Goal: Information Seeking & Learning: Learn about a topic

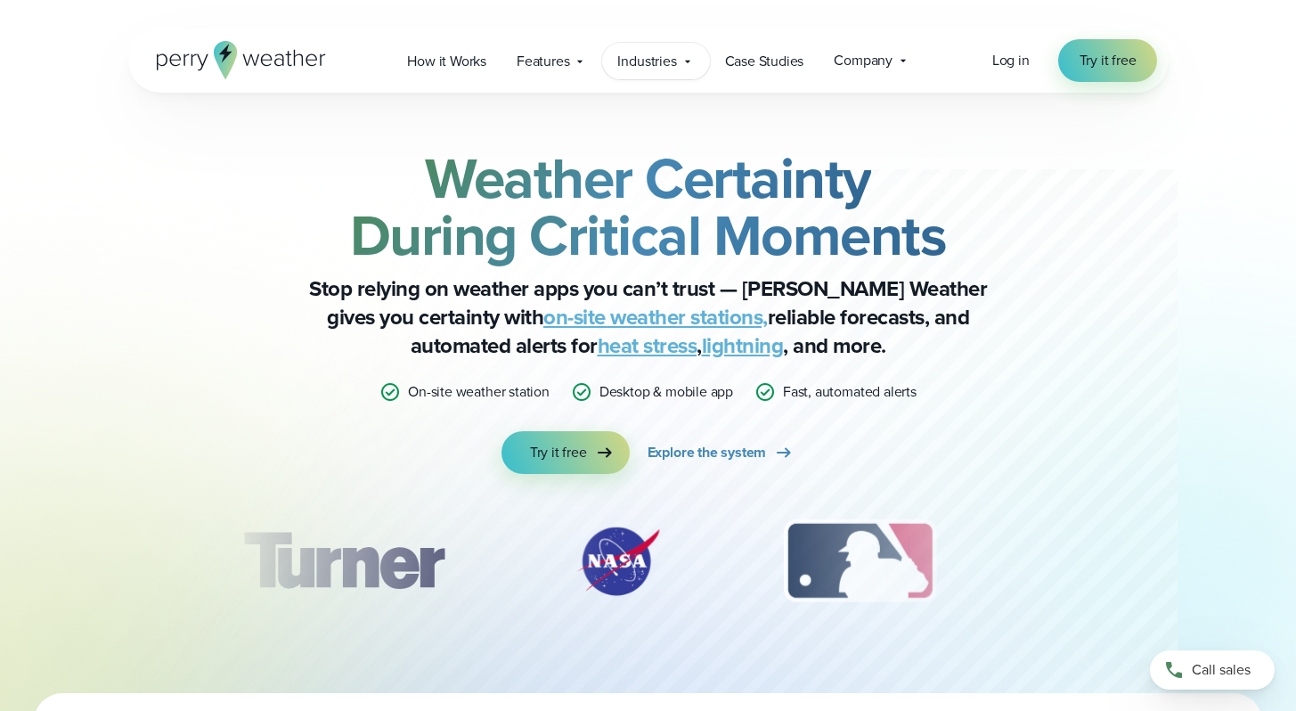
click at [667, 62] on span "Industries" at bounding box center [646, 61] width 59 height 21
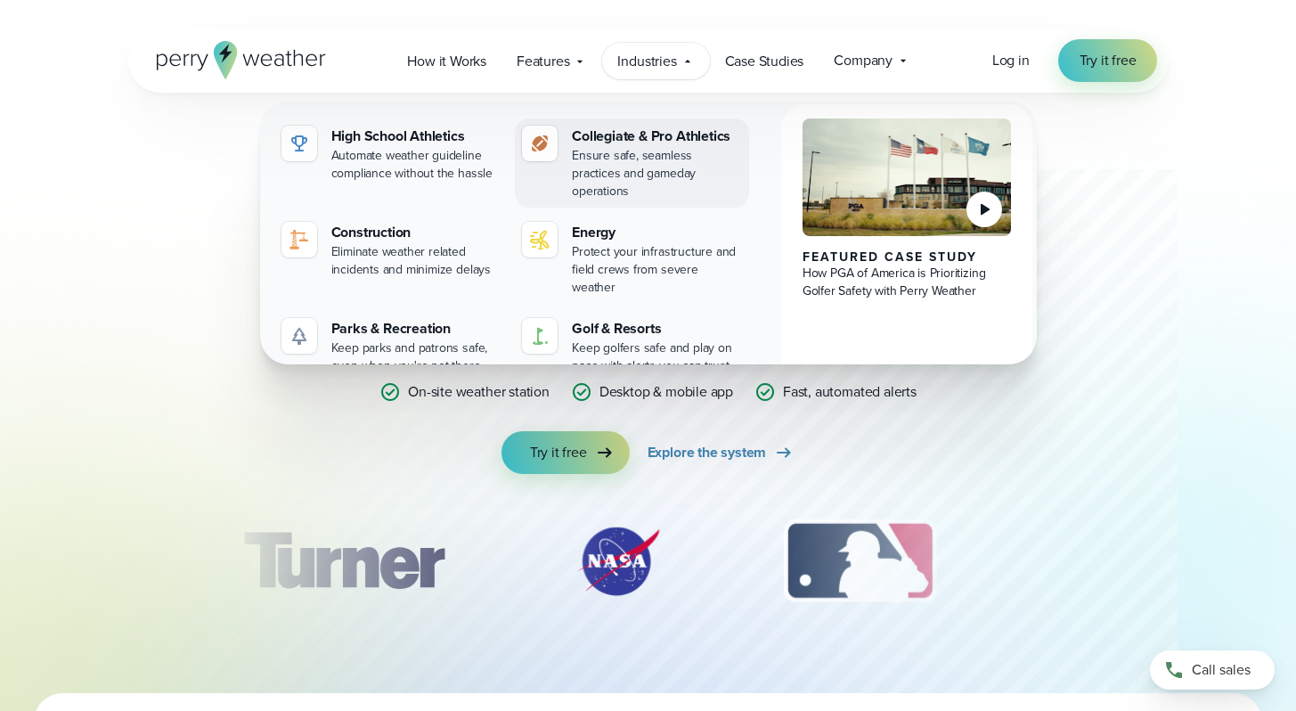
click at [649, 158] on div "Ensure safe, seamless practices and gameday operations" at bounding box center [657, 173] width 170 height 53
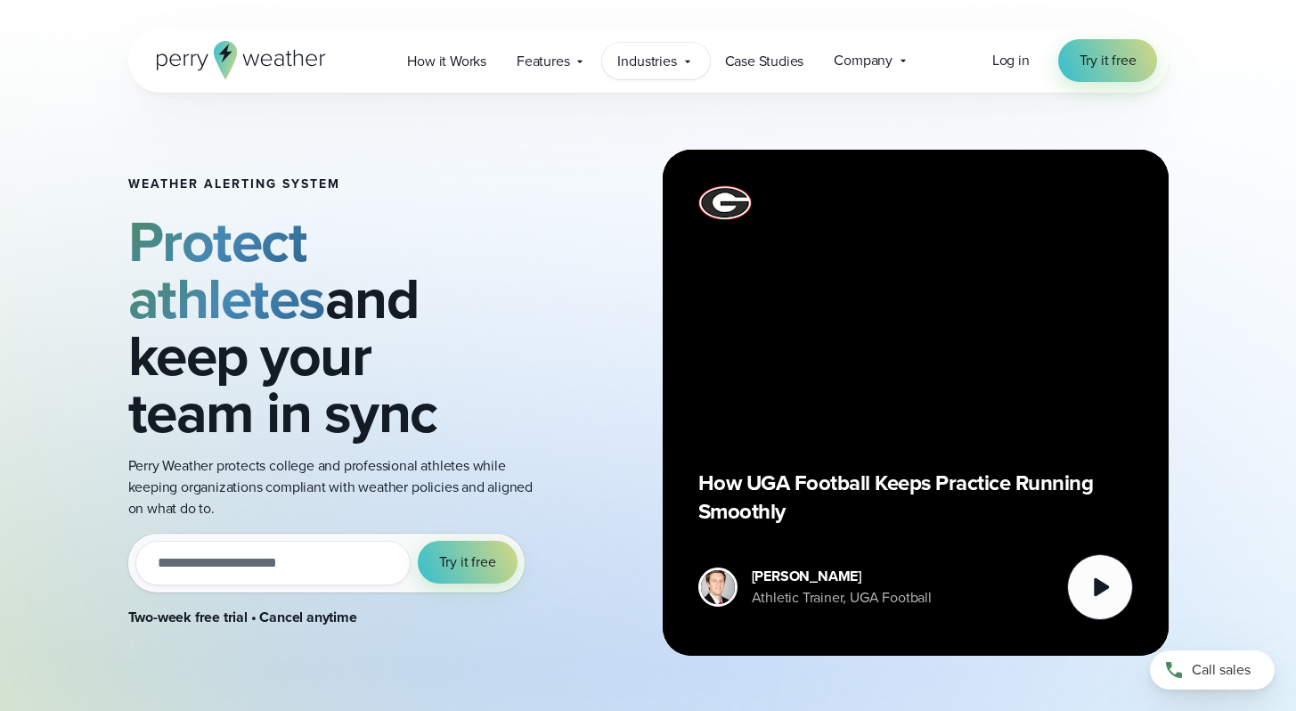
click at [665, 60] on span "Industries" at bounding box center [646, 61] width 59 height 21
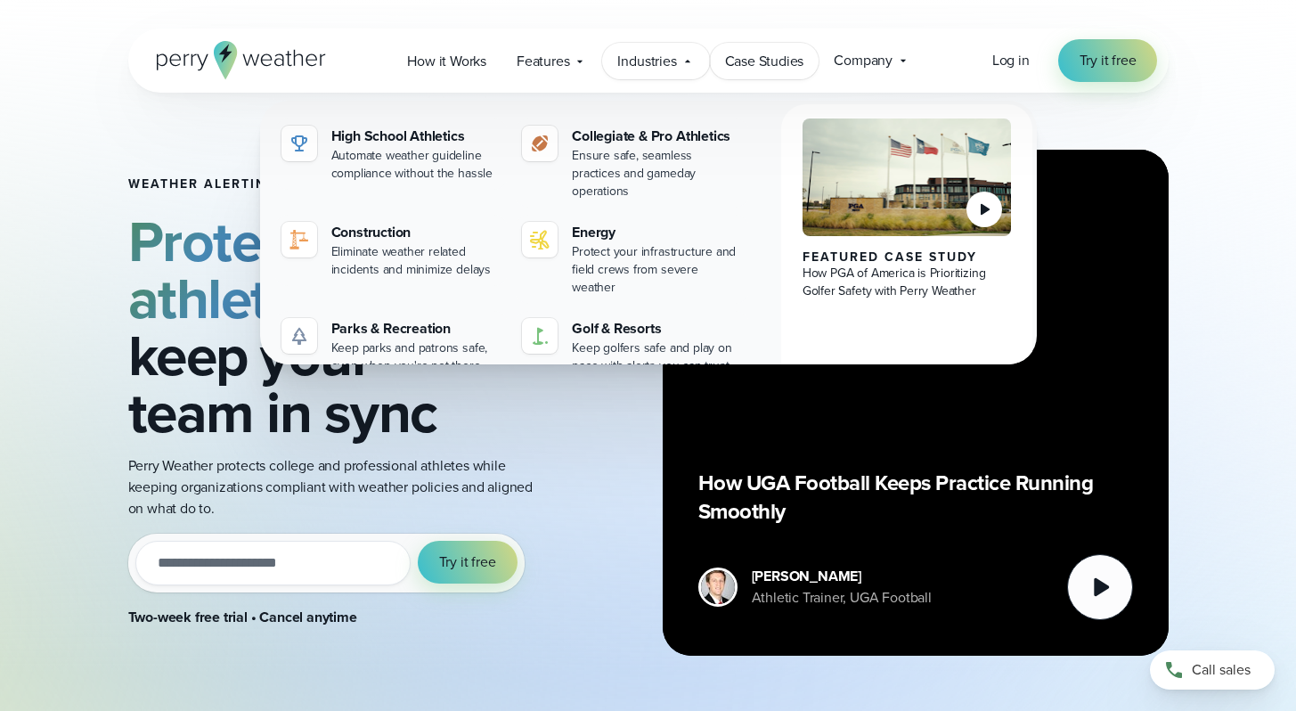
click at [764, 69] on span "Case Studies" at bounding box center [764, 61] width 79 height 21
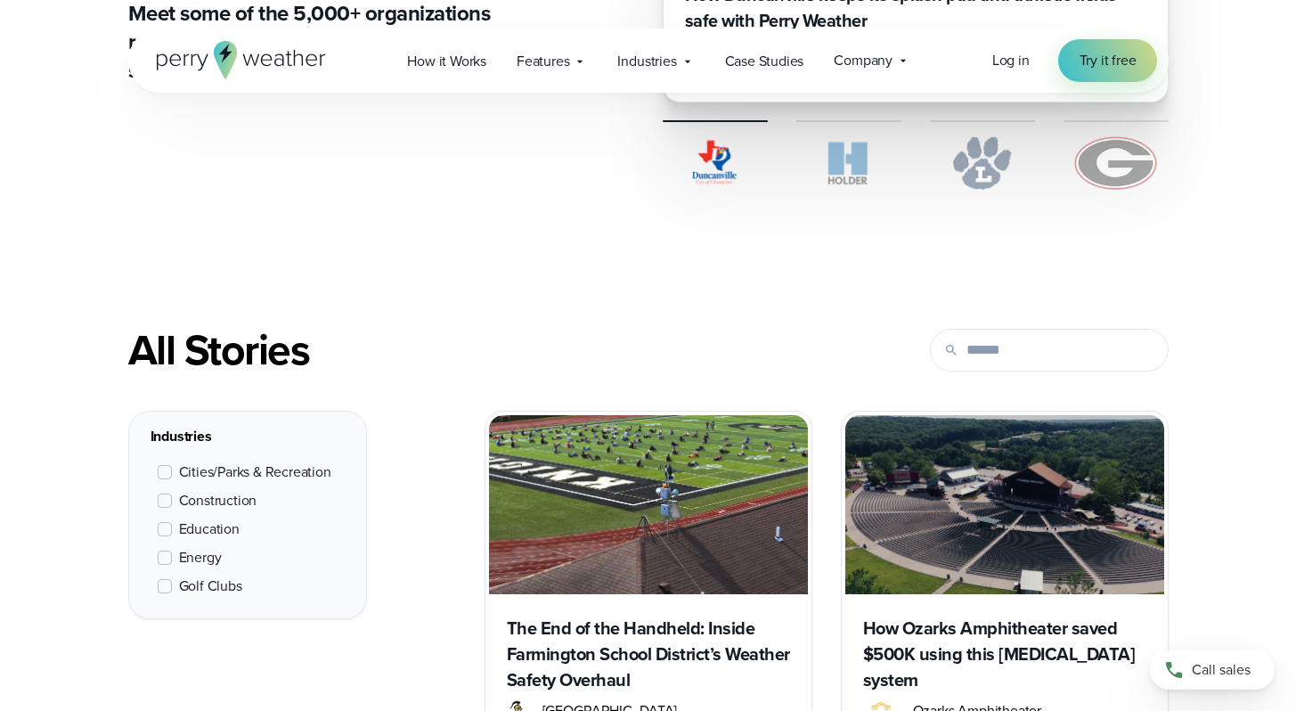
scroll to position [550, 0]
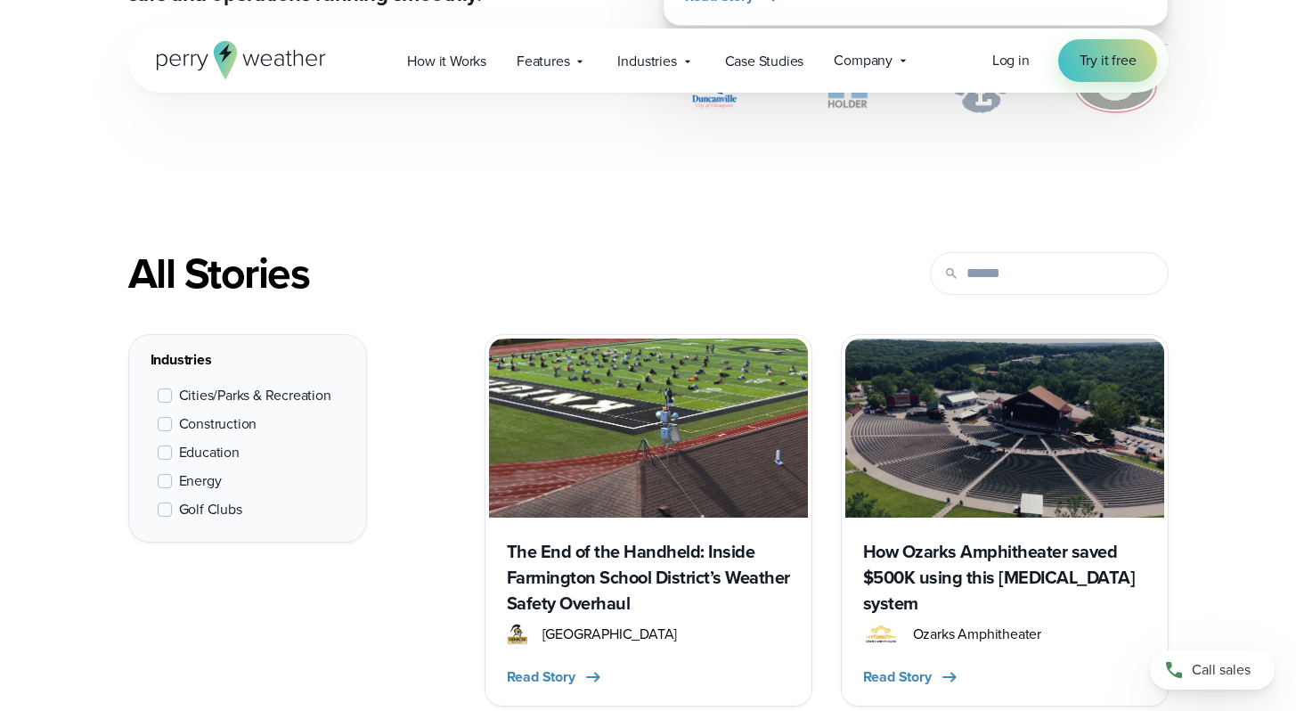
click at [195, 453] on span "Education" at bounding box center [209, 452] width 61 height 21
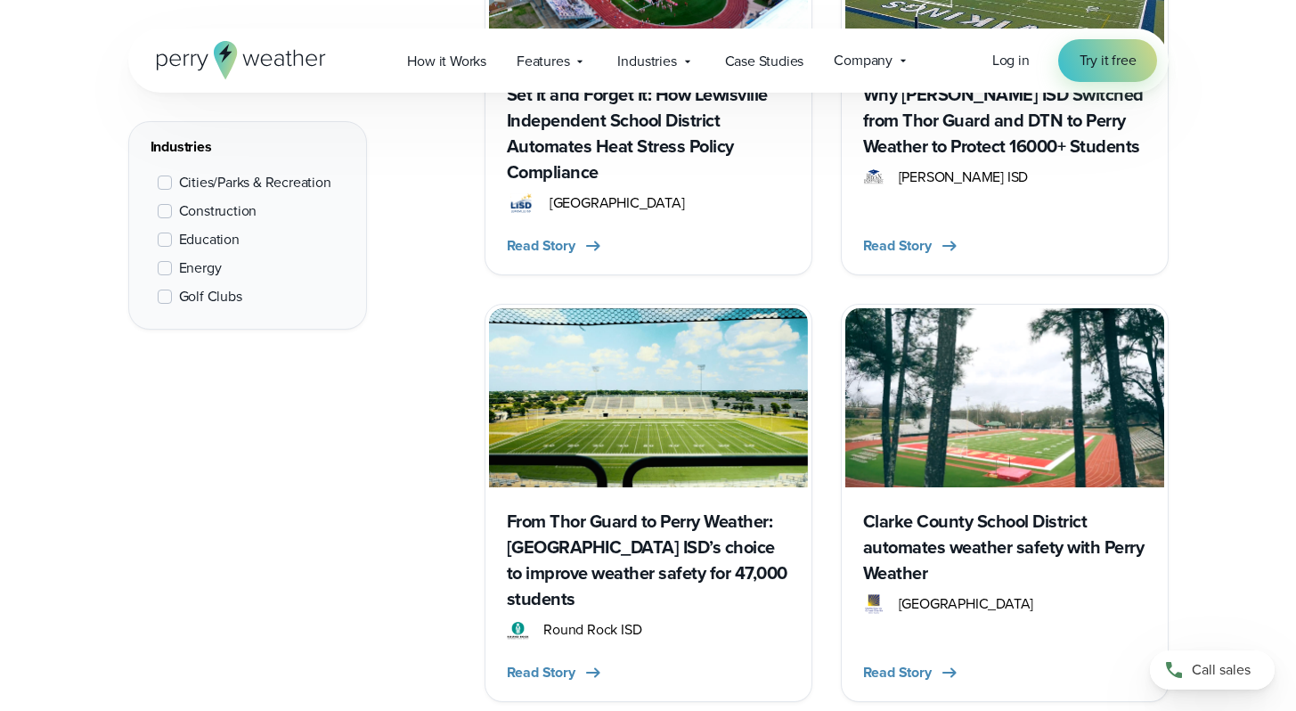
scroll to position [2683, 0]
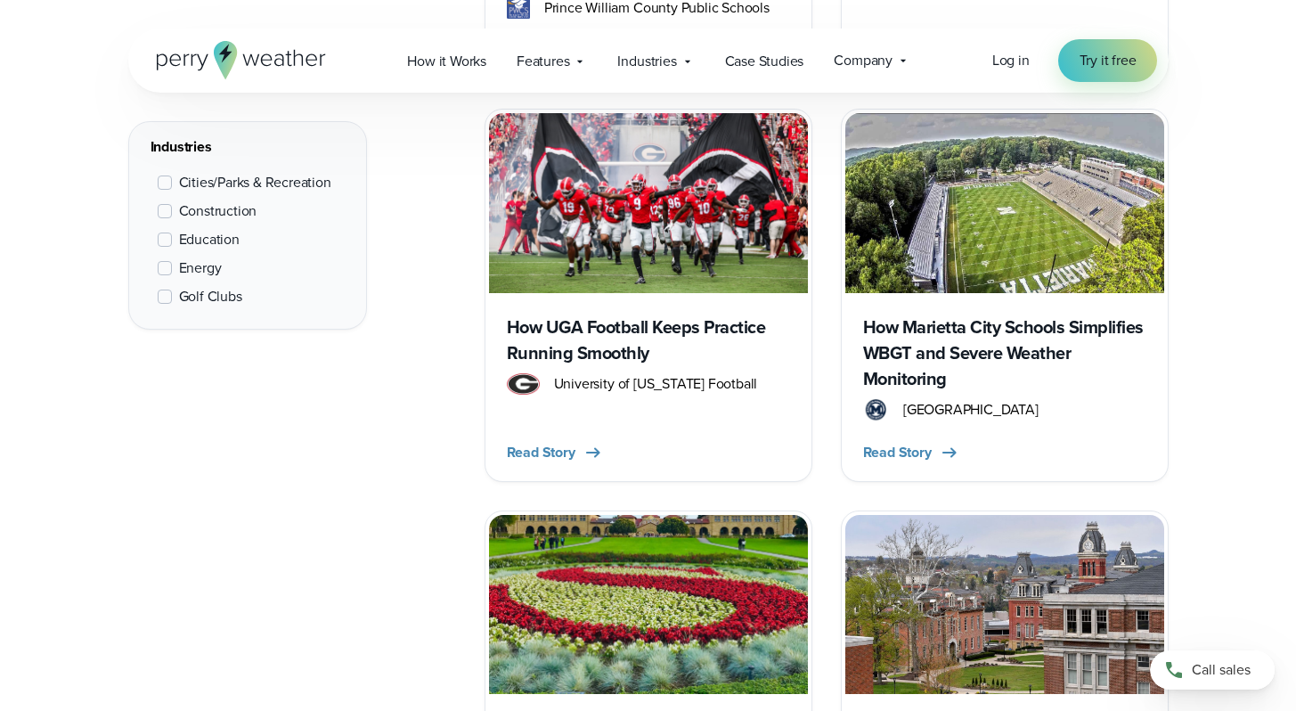
scroll to position [4581, 0]
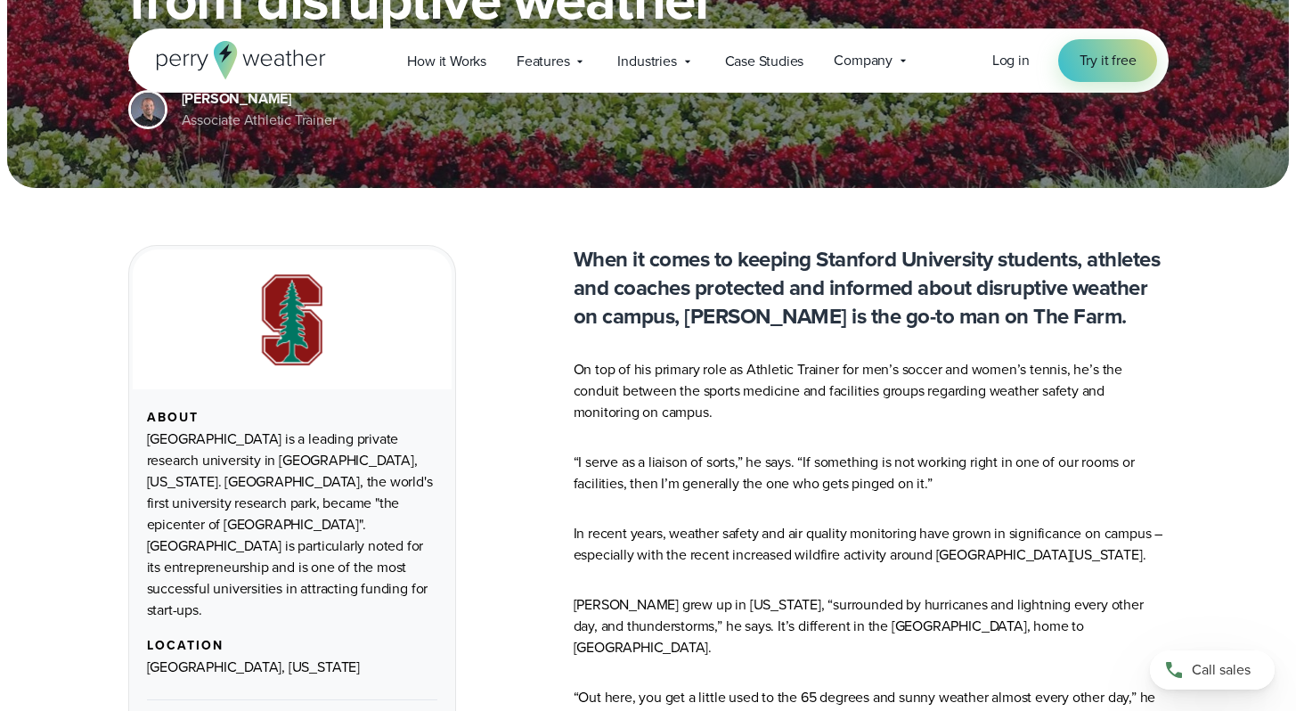
scroll to position [794, 0]
